Goal: Task Accomplishment & Management: Manage account settings

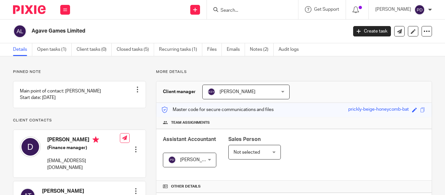
scroll to position [196, 0]
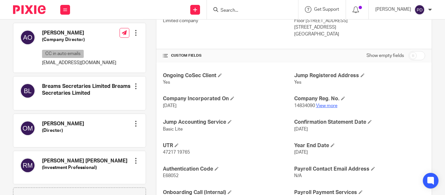
click at [323, 106] on link "View more" at bounding box center [327, 106] width 22 height 5
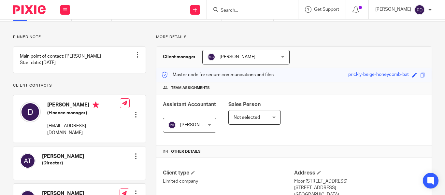
scroll to position [0, 0]
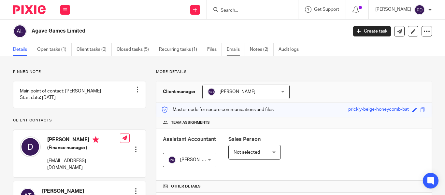
click at [231, 49] on link "Emails" at bounding box center [236, 49] width 18 height 13
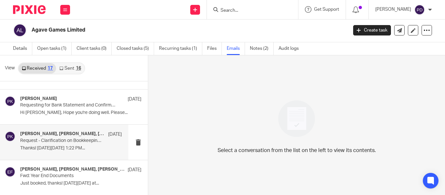
scroll to position [487, 0]
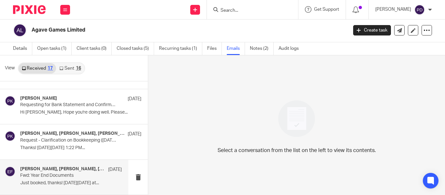
click at [55, 165] on div "[PERSON_NAME], [PERSON_NAME], [PERSON_NAME] [DATE] Fwd: Year End Documents Just…" at bounding box center [64, 177] width 128 height 35
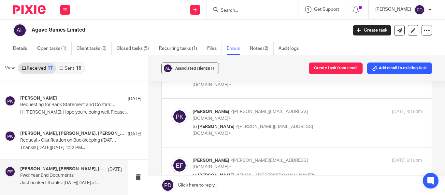
scroll to position [65, 0]
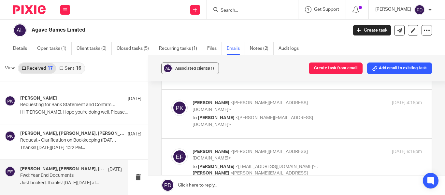
click at [305, 112] on div "[PERSON_NAME] <[PERSON_NAME][EMAIL_ADDRESS][DOMAIN_NAME]> to [PERSON_NAME] <[PE…" at bounding box center [297, 114] width 251 height 28
click at [322, 115] on p "to [PERSON_NAME] <[PERSON_NAME][EMAIL_ADDRESS][DOMAIN_NAME]>" at bounding box center [269, 121] width 153 height 13
checkbox input "true"
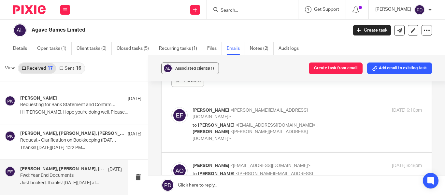
scroll to position [326, 0]
click at [322, 122] on p "to [PERSON_NAME] <[EMAIL_ADDRESS][DOMAIN_NAME]> , [PERSON_NAME] <[PERSON_NAME][…" at bounding box center [269, 132] width 153 height 20
checkbox input "true"
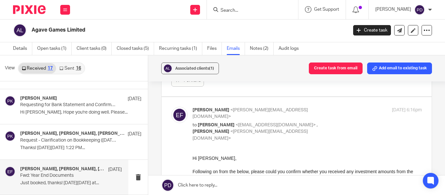
scroll to position [0, 0]
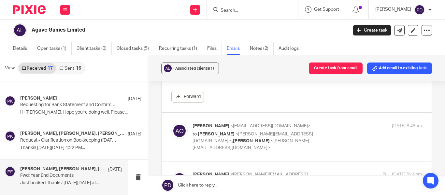
click at [323, 131] on p "to [PERSON_NAME] <[PERSON_NAME][EMAIL_ADDRESS][DOMAIN_NAME]> , [PERSON_NAME] <[…" at bounding box center [269, 141] width 153 height 20
checkbox input "true"
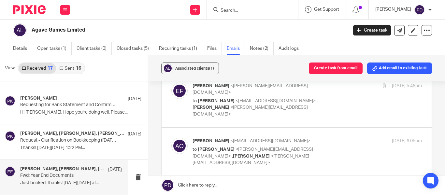
scroll to position [783, 0]
click at [324, 145] on p "to [PERSON_NAME] <[PERSON_NAME][EMAIL_ADDRESS][DOMAIN_NAME]> , [PERSON_NAME] <[…" at bounding box center [269, 155] width 153 height 20
checkbox input "true"
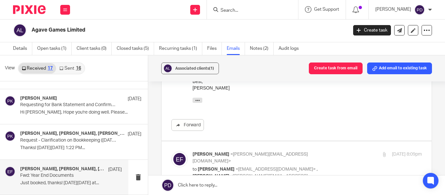
scroll to position [881, 0]
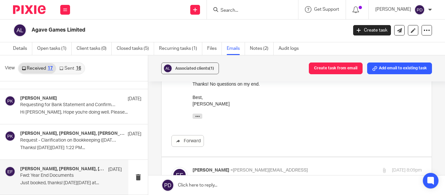
click at [324, 158] on label at bounding box center [297, 185] width 270 height 55
click at [172, 167] on input "checkbox" at bounding box center [171, 167] width 0 height 0
checkbox input "true"
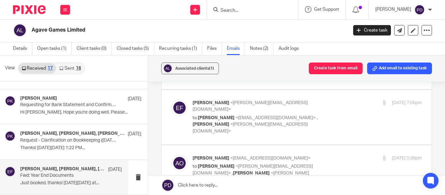
scroll to position [1500, 0]
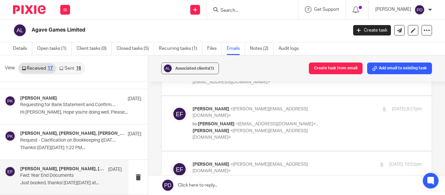
checkbox input "true"
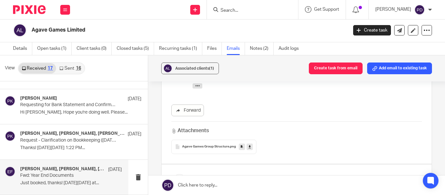
scroll to position [1891, 0]
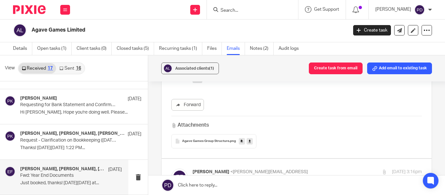
checkbox input "true"
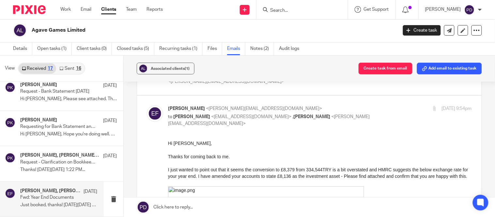
drag, startPoint x: 592, startPoint y: 140, endPoint x: 203, endPoint y: 143, distance: 388.7
click at [203, 143] on div "Hi [PERSON_NAME]," at bounding box center [320, 143] width 304 height 7
